Goal: Navigation & Orientation: Find specific page/section

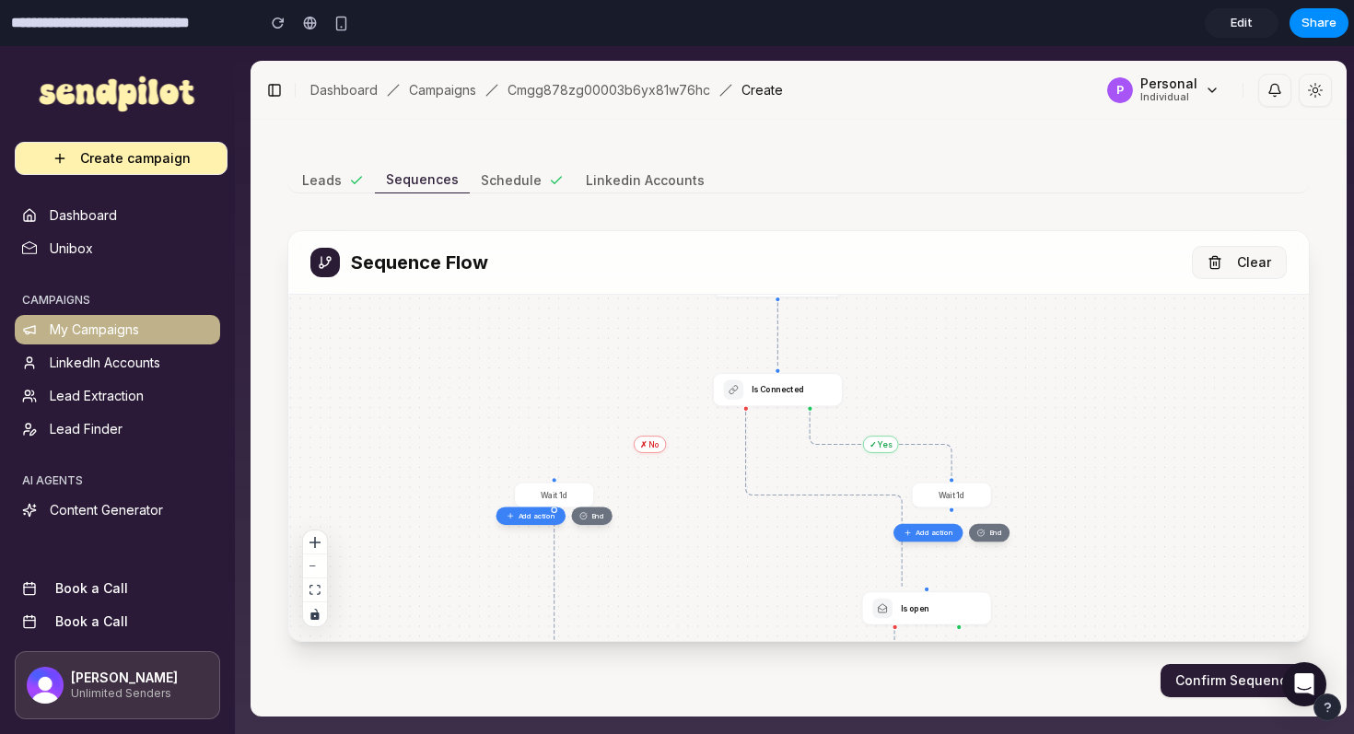
click at [160, 327] on link "My Campaigns" at bounding box center [117, 329] width 205 height 29
drag, startPoint x: 518, startPoint y: 389, endPoint x: 425, endPoint y: 343, distance: 103.0
click at [425, 343] on div "✓ Yes ✗ No Start Is Connected Is open Wait 1d @keyframes dash-flow { to { strok…" at bounding box center [798, 468] width 1020 height 346
click at [1242, 24] on span "Edit" at bounding box center [1241, 23] width 22 height 18
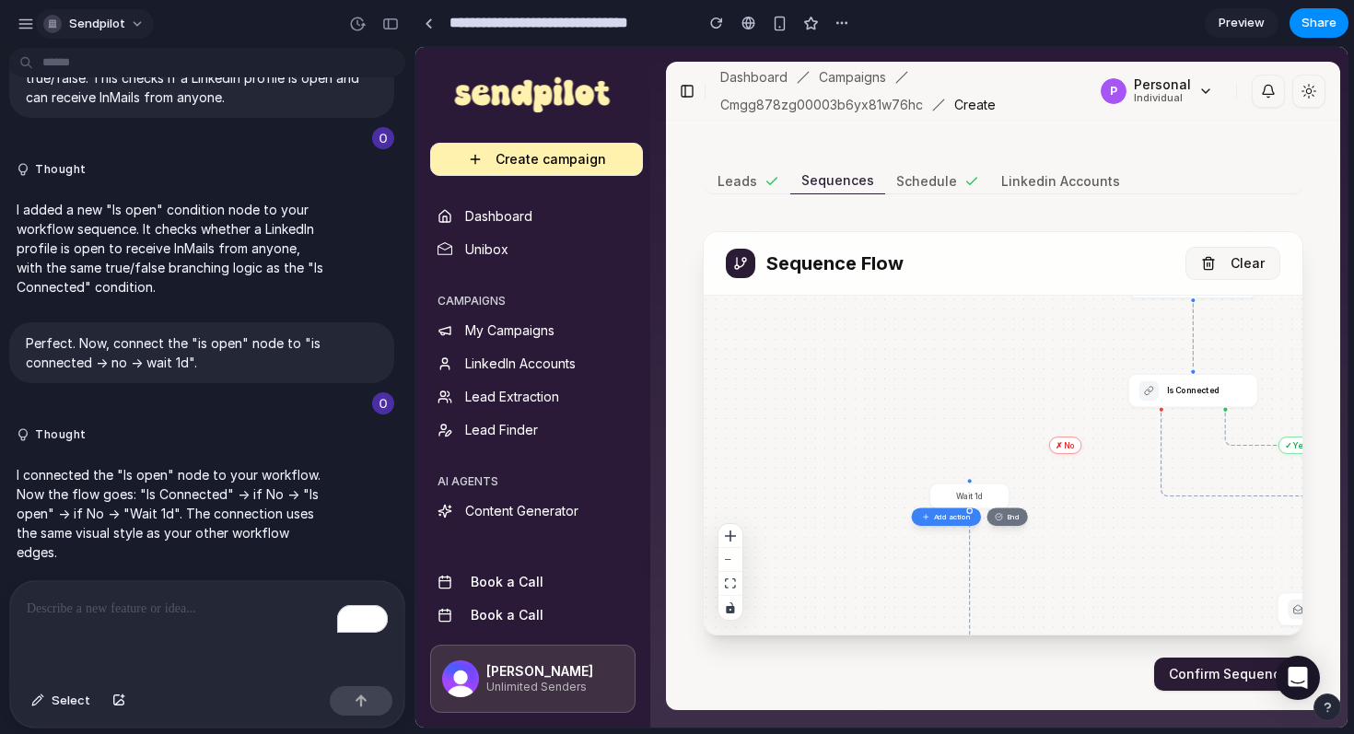
click at [42, 17] on button "Sendpilot" at bounding box center [95, 23] width 118 height 29
click at [34, 18] on div "Settings Invite members Change theme Sign out" at bounding box center [677, 367] width 1354 height 734
click at [29, 22] on div "button" at bounding box center [25, 24] width 17 height 17
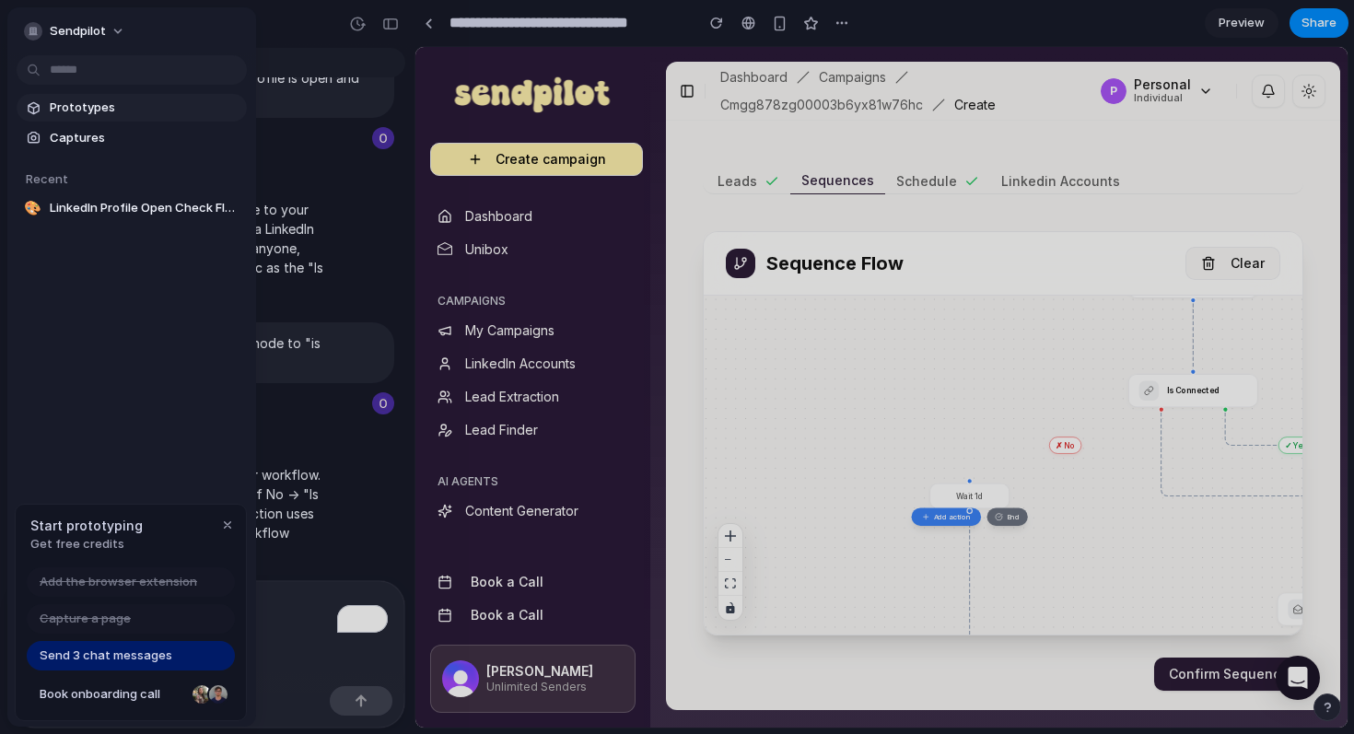
click at [94, 99] on span "Prototypes" at bounding box center [145, 108] width 190 height 18
